Goal: Check status: Check status

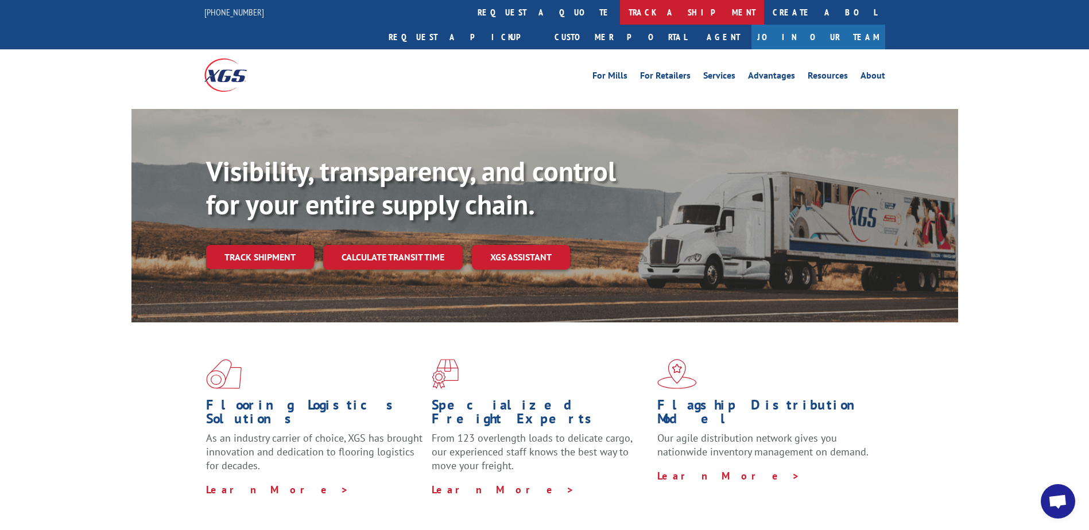
click at [620, 14] on link "track a shipment" at bounding box center [692, 12] width 144 height 25
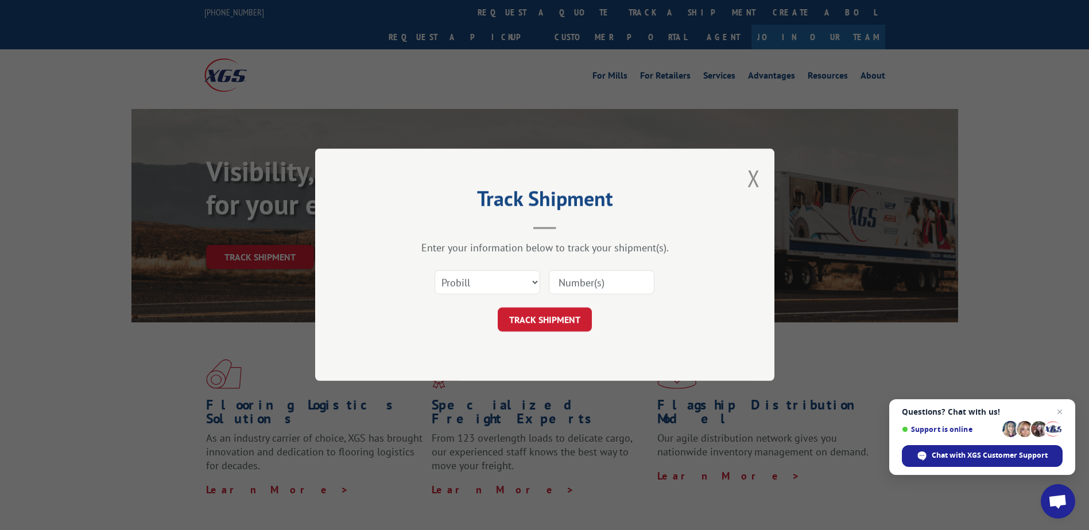
click at [591, 279] on input at bounding box center [602, 283] width 106 height 24
paste input "17409303"
type input "17409303"
click at [557, 328] on button "TRACK SHIPMENT" at bounding box center [545, 320] width 94 height 24
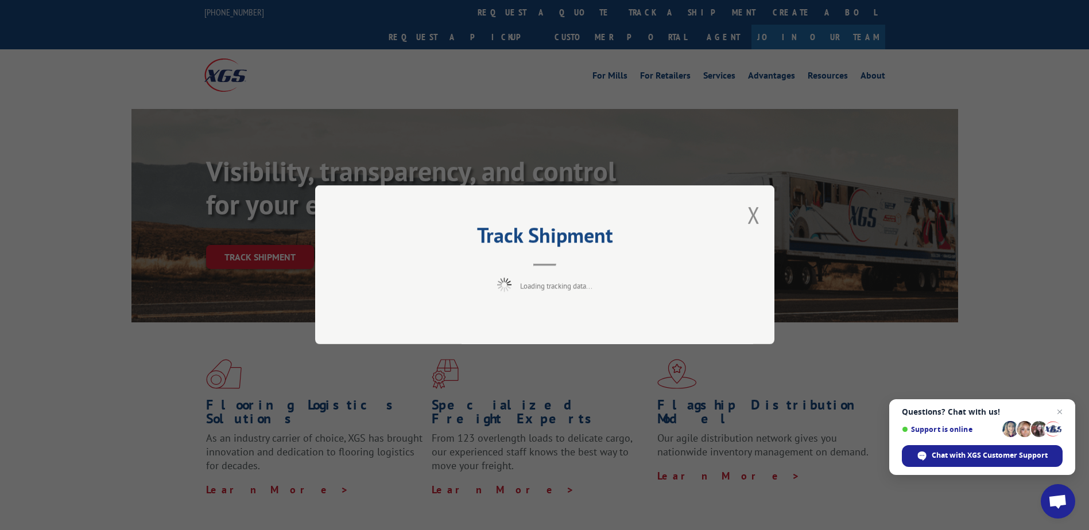
click at [1056, 499] on span "Open chat" at bounding box center [1057, 503] width 19 height 16
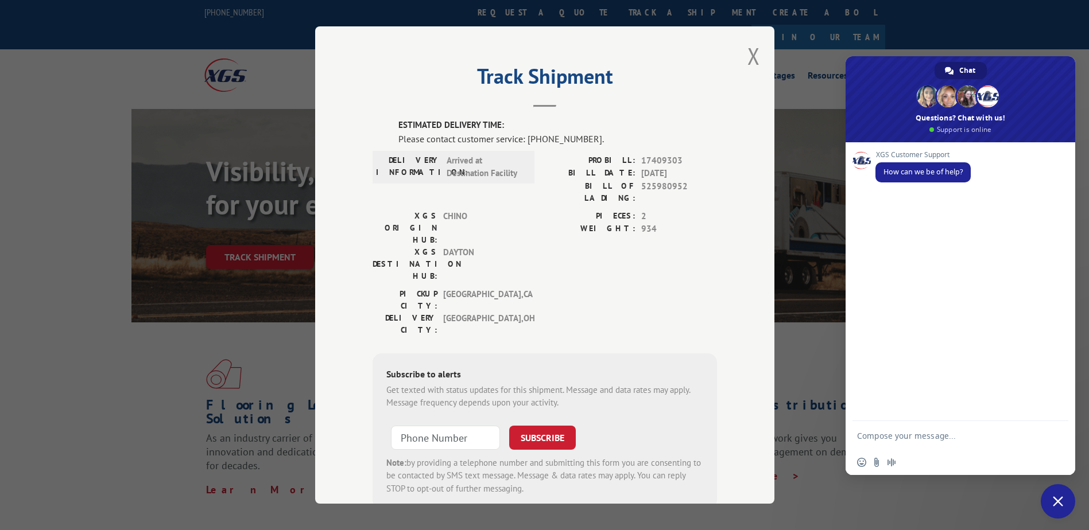
click at [909, 437] on textarea "Compose your message..." at bounding box center [949, 435] width 184 height 29
type textarea "Hello can I have an ETA for 17409303"
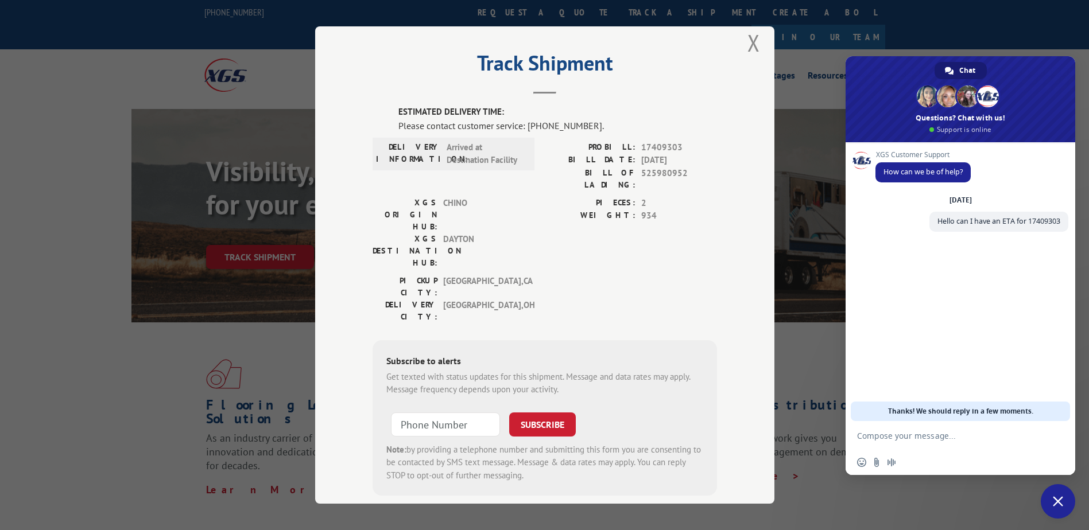
scroll to position [17, 0]
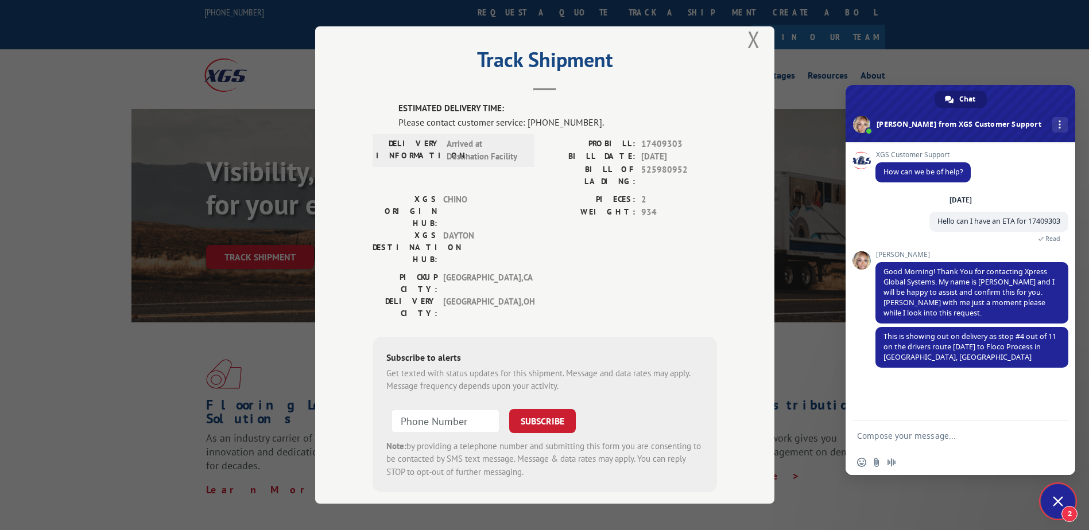
click at [923, 440] on textarea "Compose your message..." at bounding box center [949, 435] width 184 height 29
type textarea "thank you"
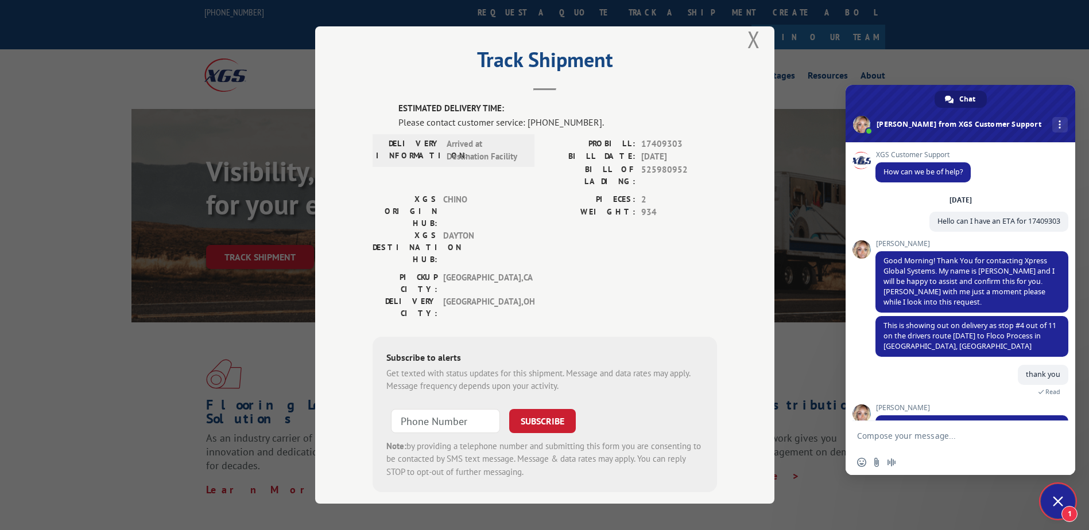
scroll to position [103, 0]
